Goal: Check status: Check status

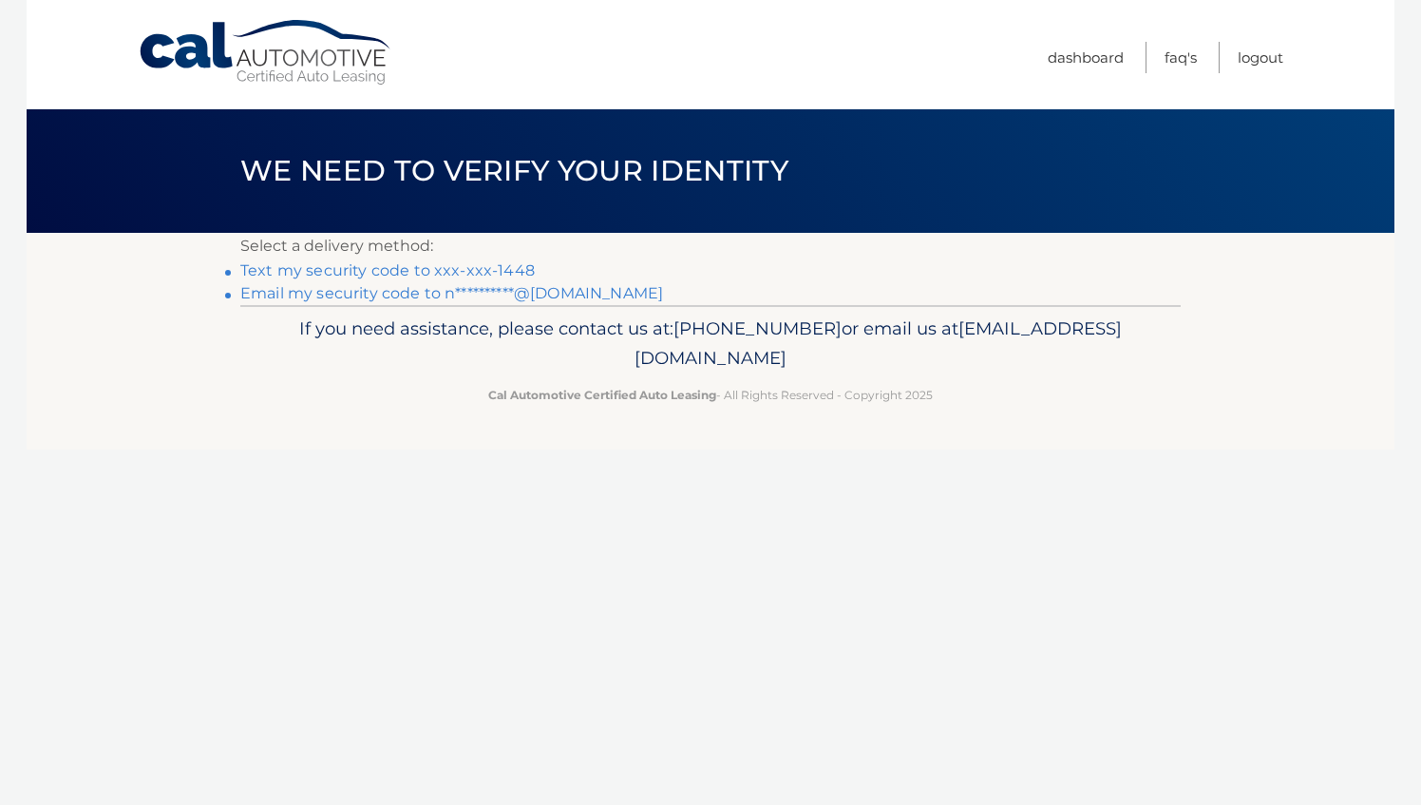
click at [452, 269] on link "Text my security code to xxx-xxx-1448" at bounding box center [387, 270] width 294 height 18
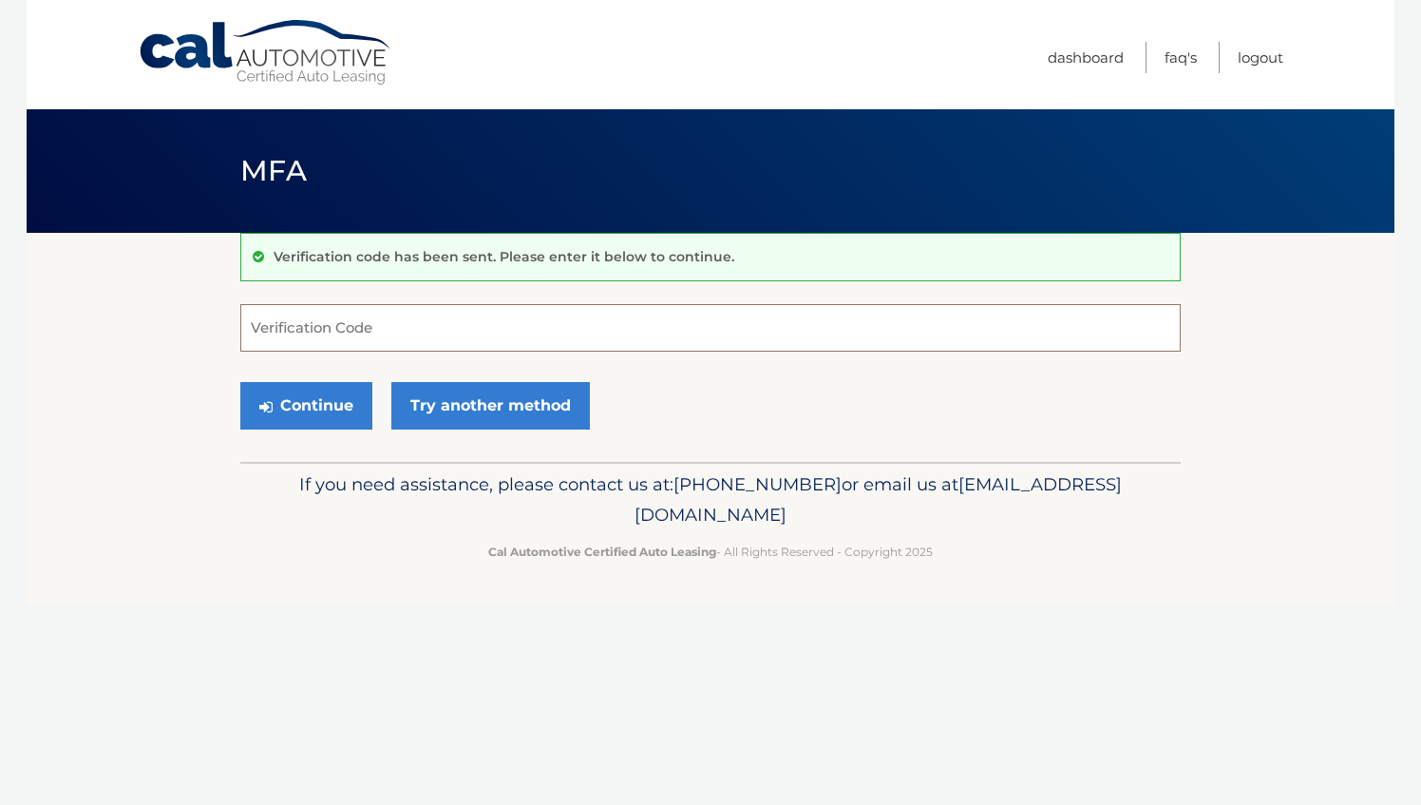
click at [353, 324] on input "Verification Code" at bounding box center [710, 327] width 940 height 47
type input "560793"
click at [339, 399] on button "Continue" at bounding box center [306, 405] width 132 height 47
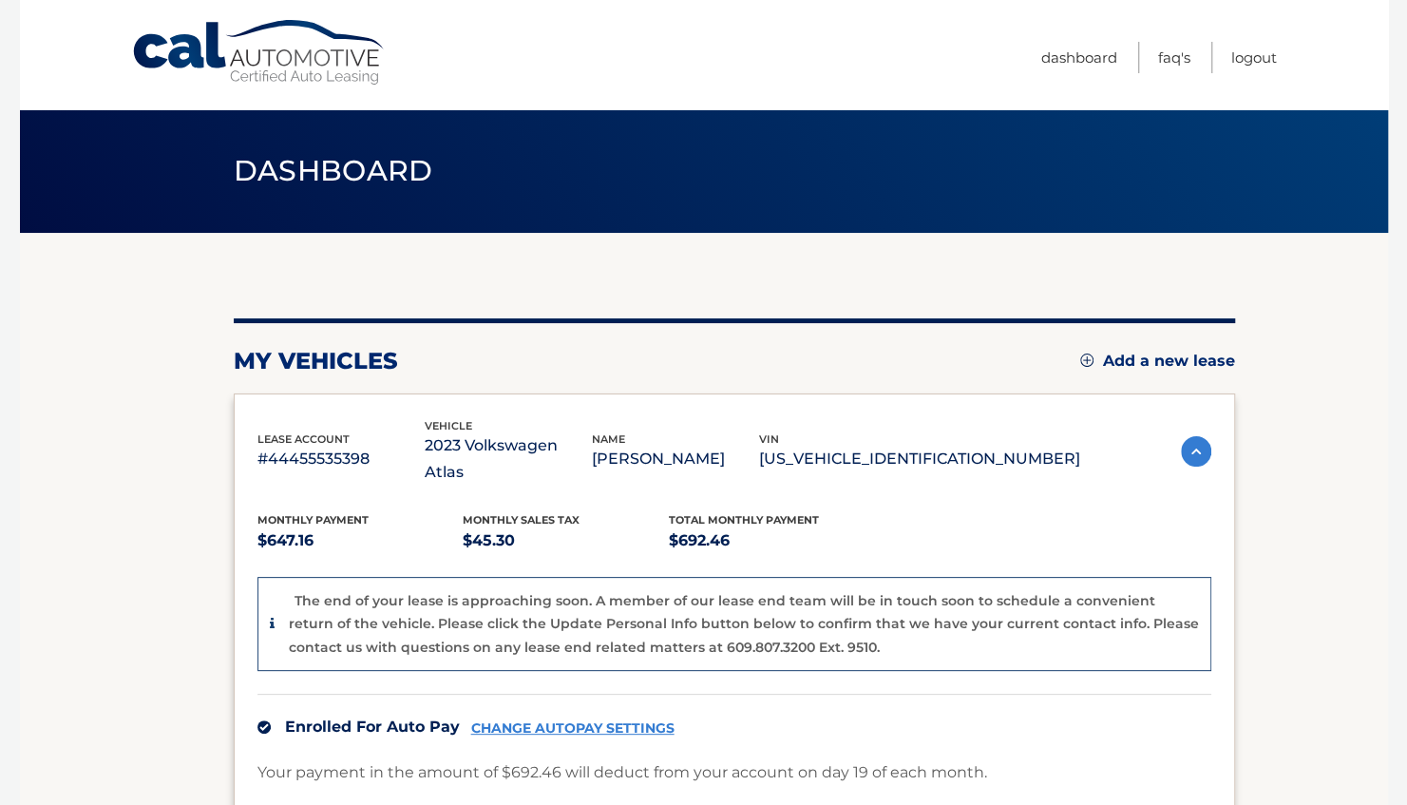
click at [448, 361] on div "my vehicles Add a new lease" at bounding box center [734, 361] width 1001 height 28
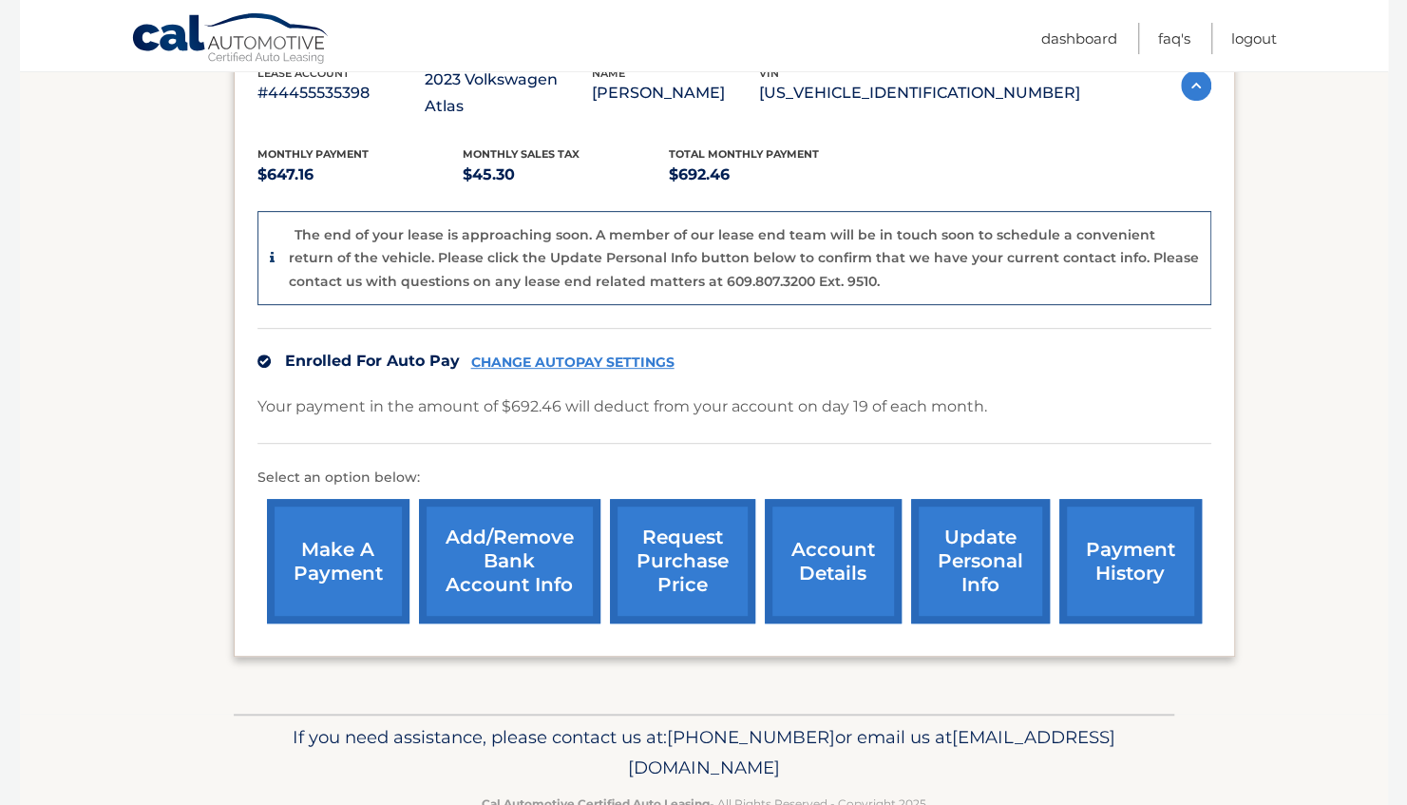
scroll to position [389, 0]
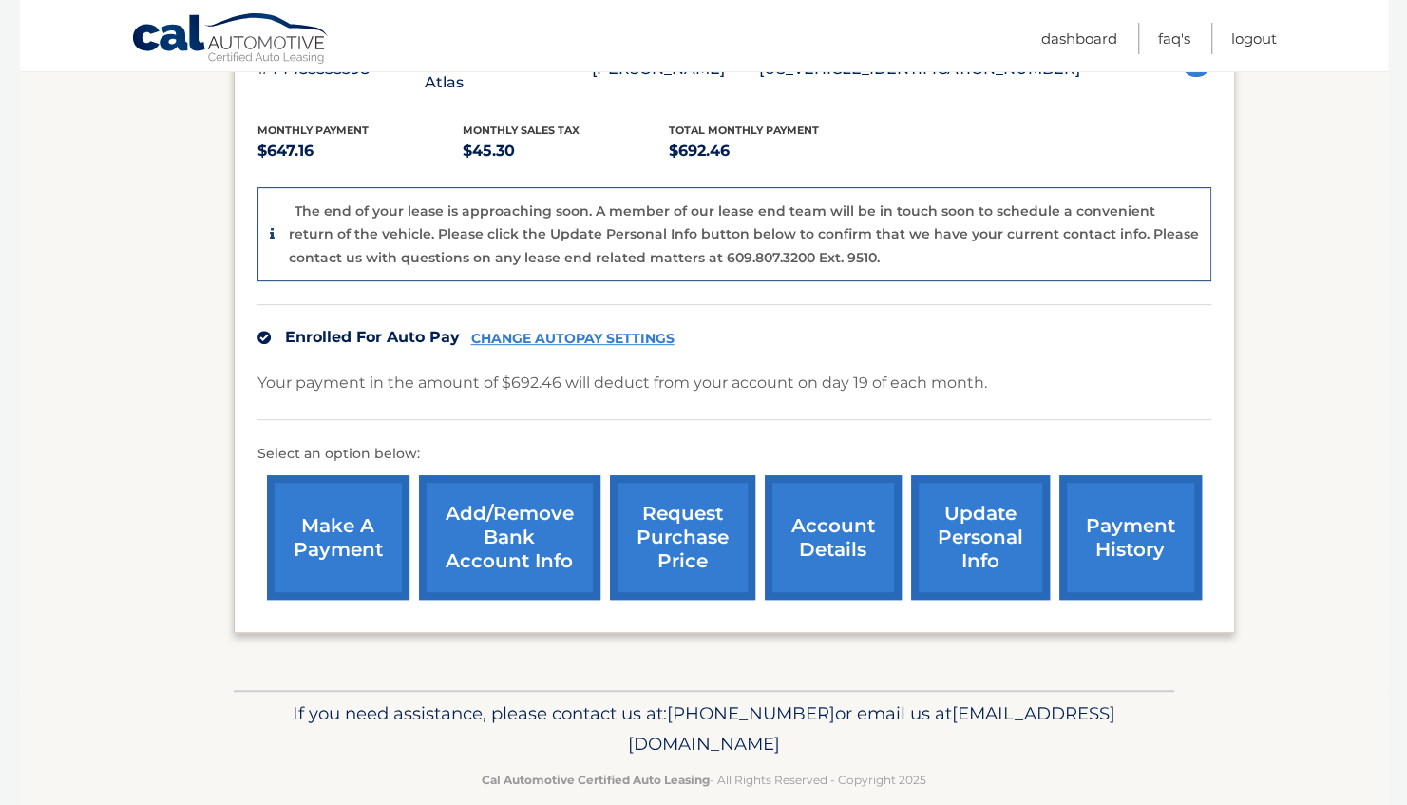
click at [805, 530] on link "account details" at bounding box center [833, 537] width 137 height 124
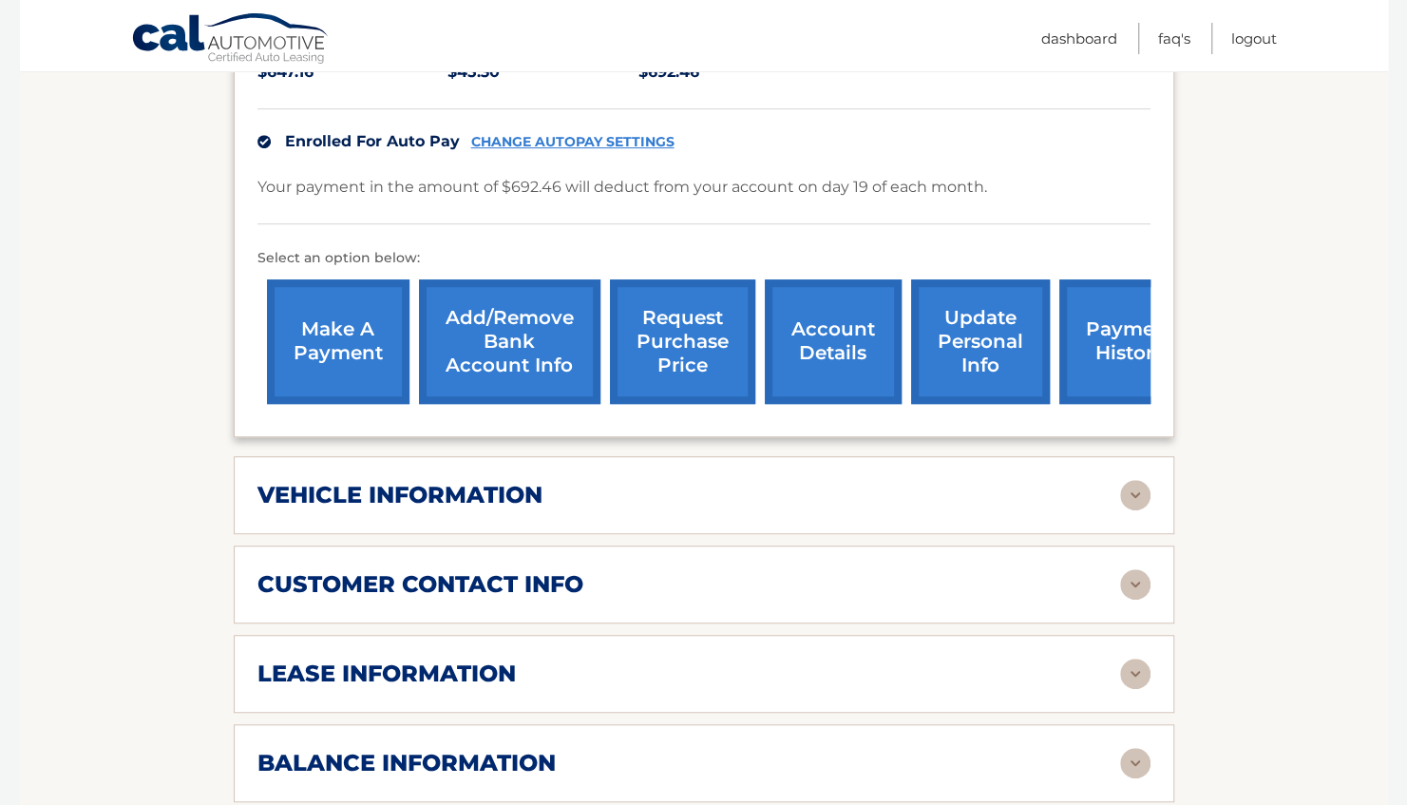
scroll to position [495, 0]
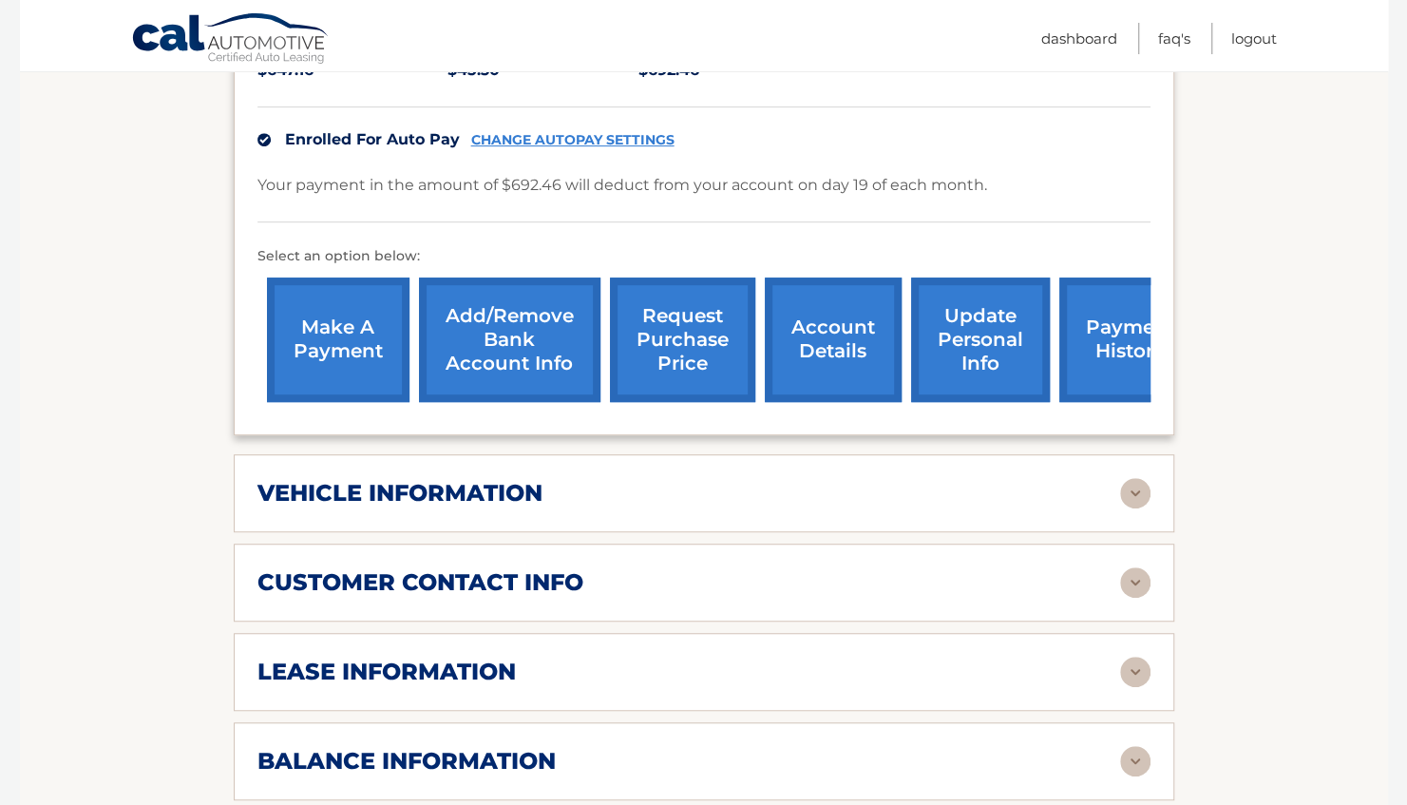
click at [1144, 656] on img at bounding box center [1135, 671] width 30 height 30
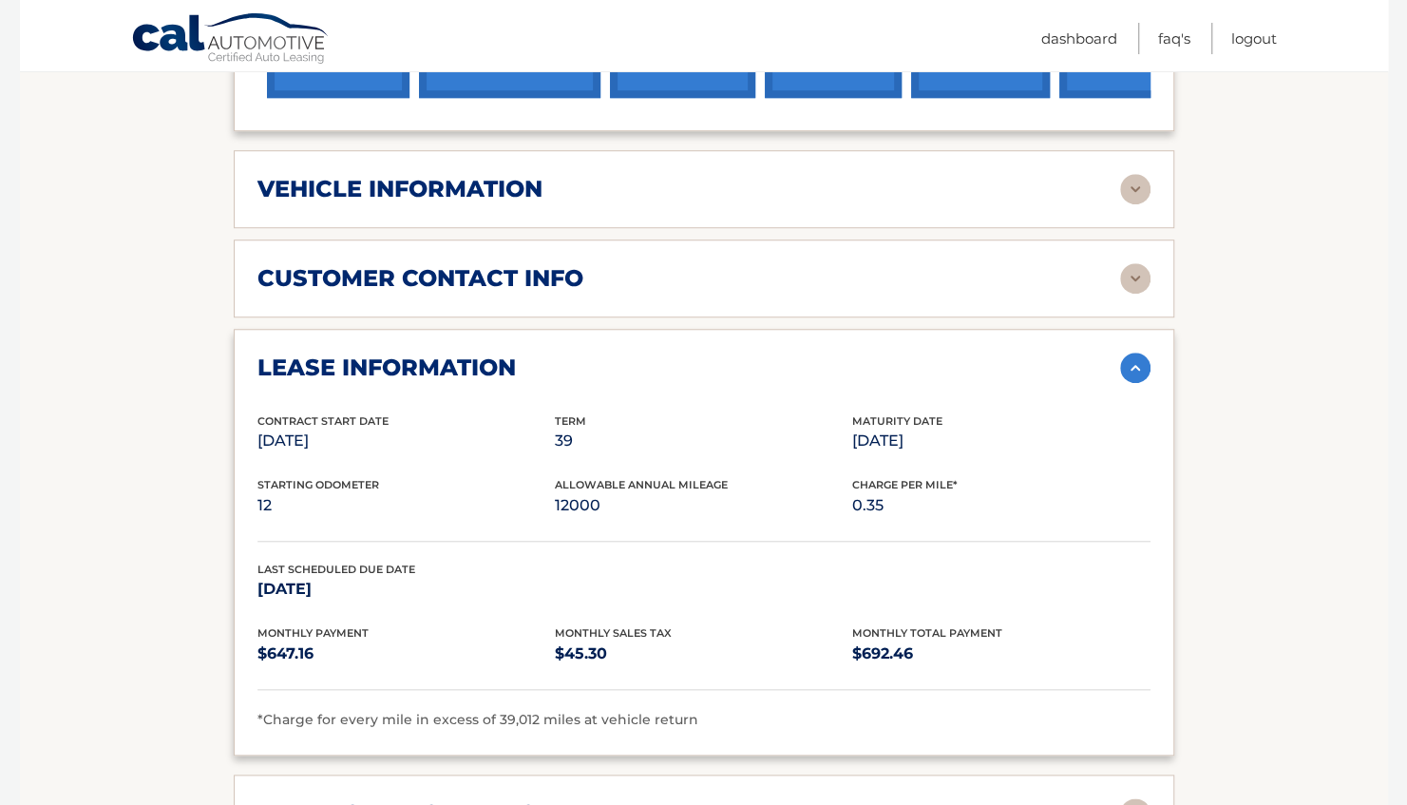
scroll to position [801, 0]
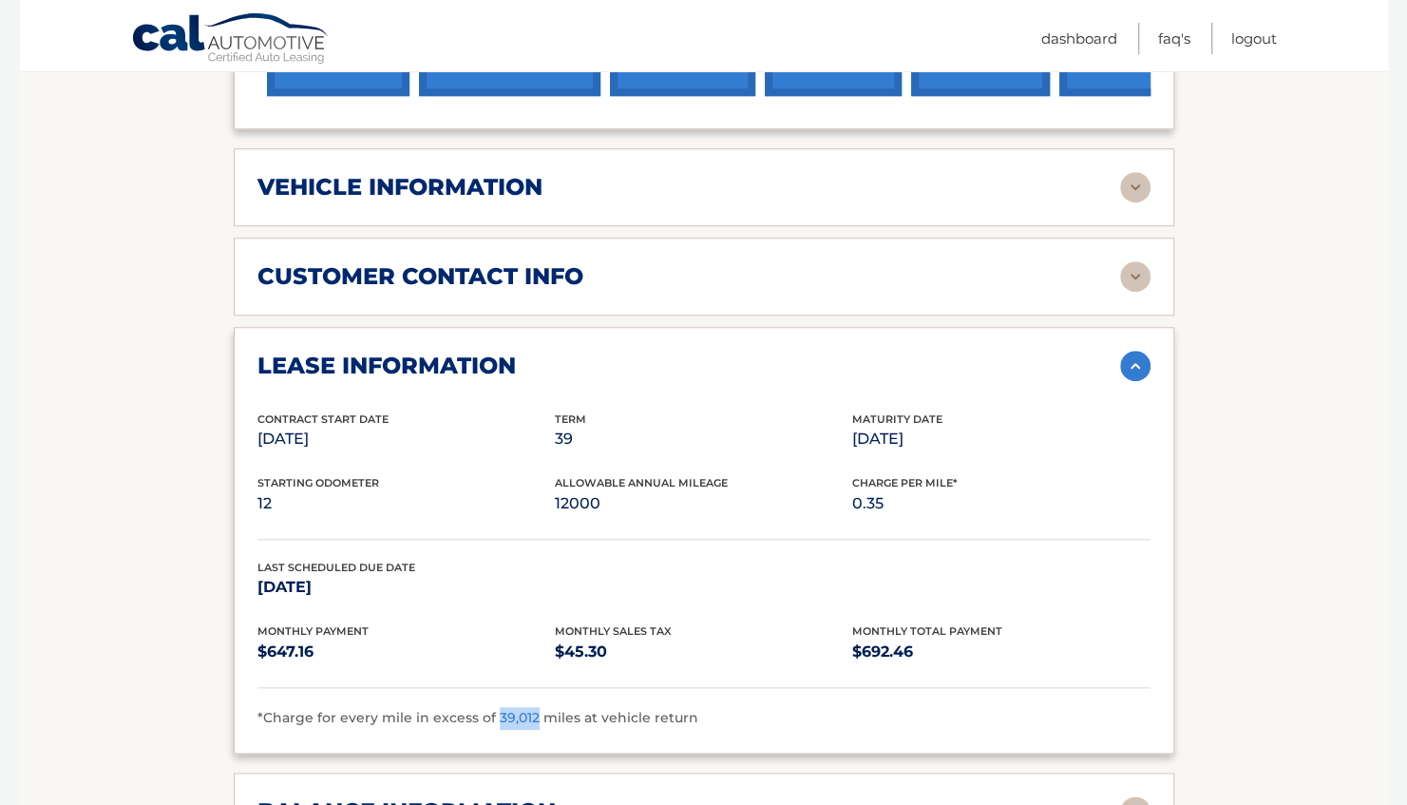
drag, startPoint x: 530, startPoint y: 683, endPoint x: 490, endPoint y: 676, distance: 40.4
click at [490, 707] on div "*Charge for every mile in excess of 39,012 miles at vehicle return" at bounding box center [703, 718] width 893 height 23
drag, startPoint x: 490, startPoint y: 676, endPoint x: 570, endPoint y: 680, distance: 79.9
click at [570, 709] on span "*Charge for every mile in excess of 39,012 miles at vehicle return" at bounding box center [477, 717] width 441 height 17
